Goal: Find specific page/section: Find specific page/section

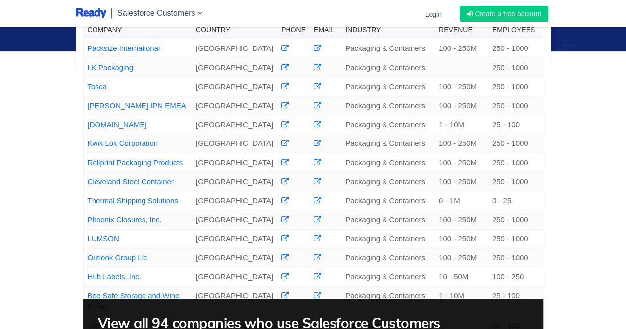
scroll to position [188, 0]
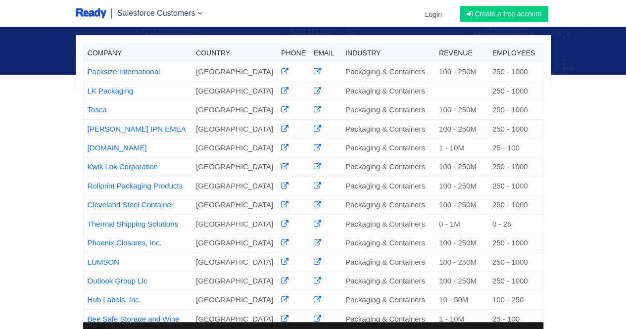
scroll to position [192, 0]
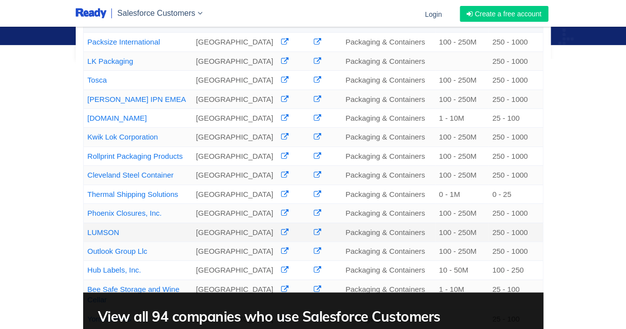
click at [113, 236] on link "LUMSON" at bounding box center [104, 232] width 32 height 8
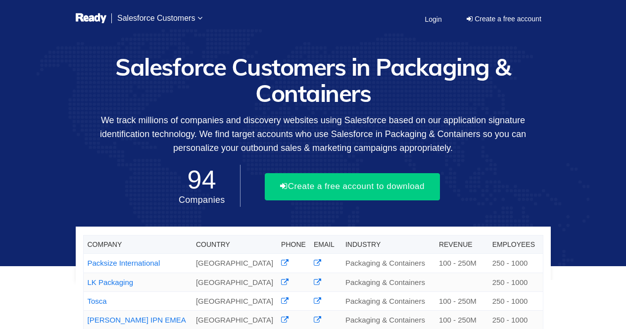
scroll to position [192, 0]
